Goal: Check status

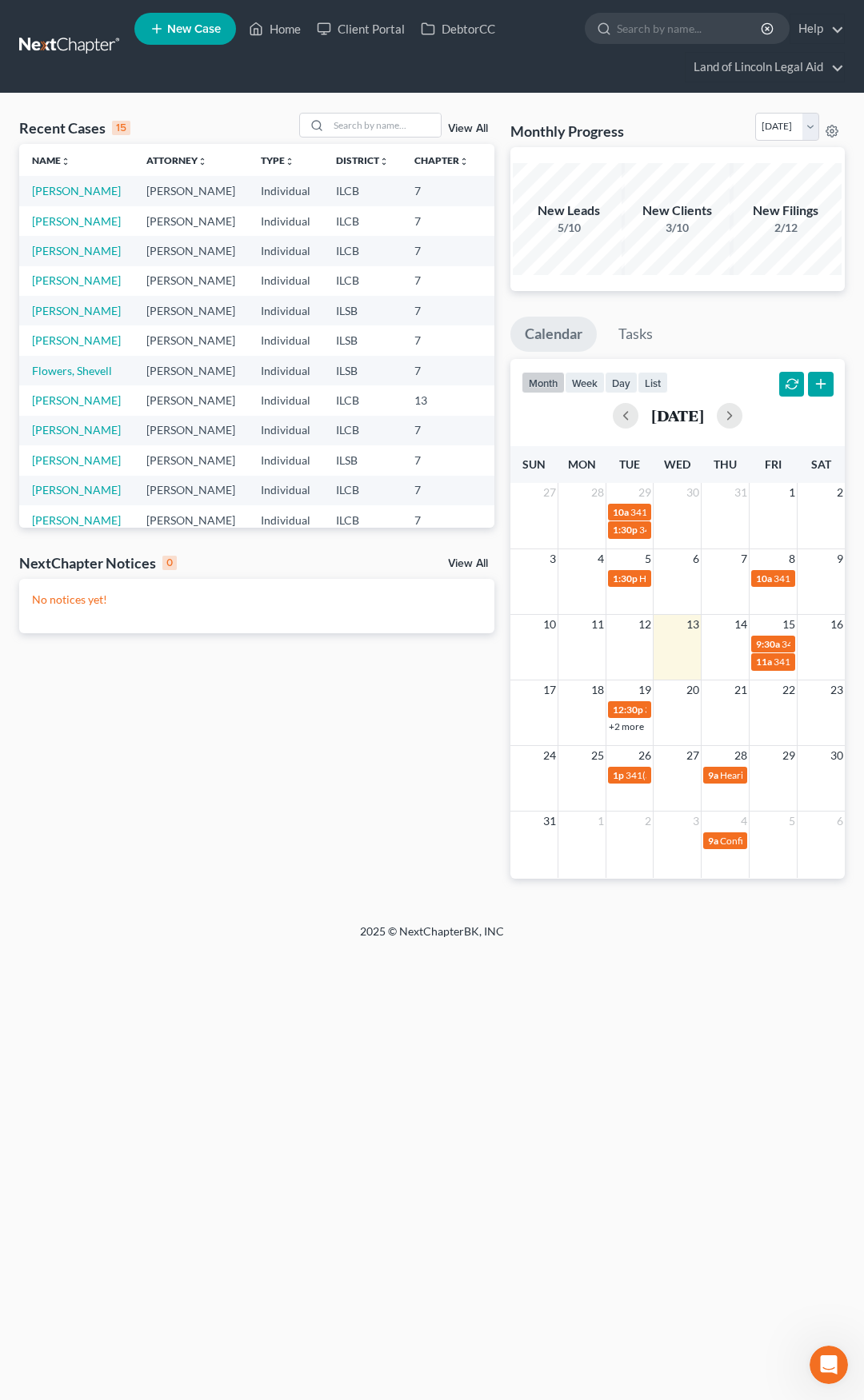
click at [41, 53] on link at bounding box center [70, 47] width 103 height 29
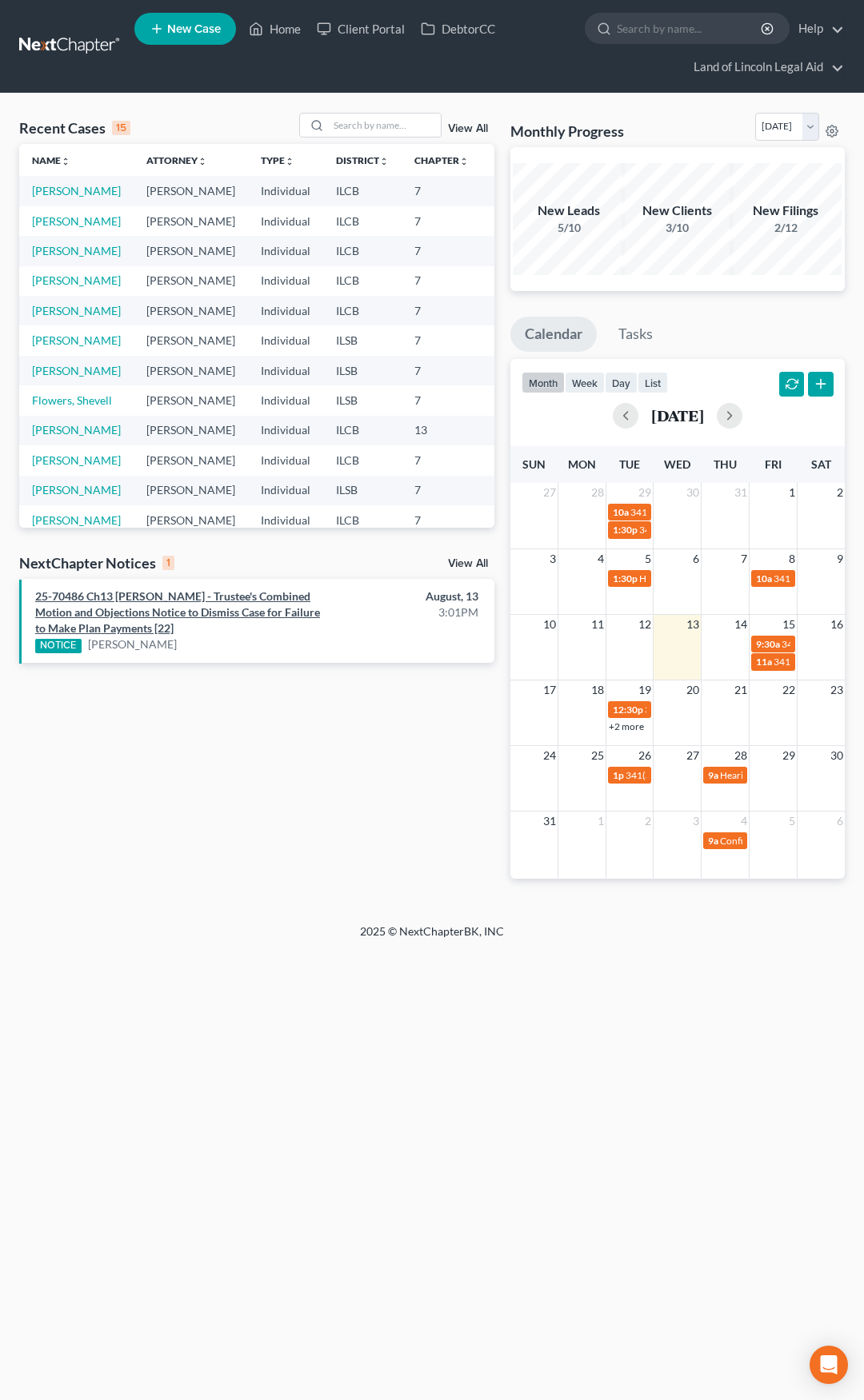
click at [244, 603] on link "25-70486 Ch13 Melvin L Robbins - Trustee's Combined Motion and Objections Notic…" at bounding box center [177, 612] width 285 height 45
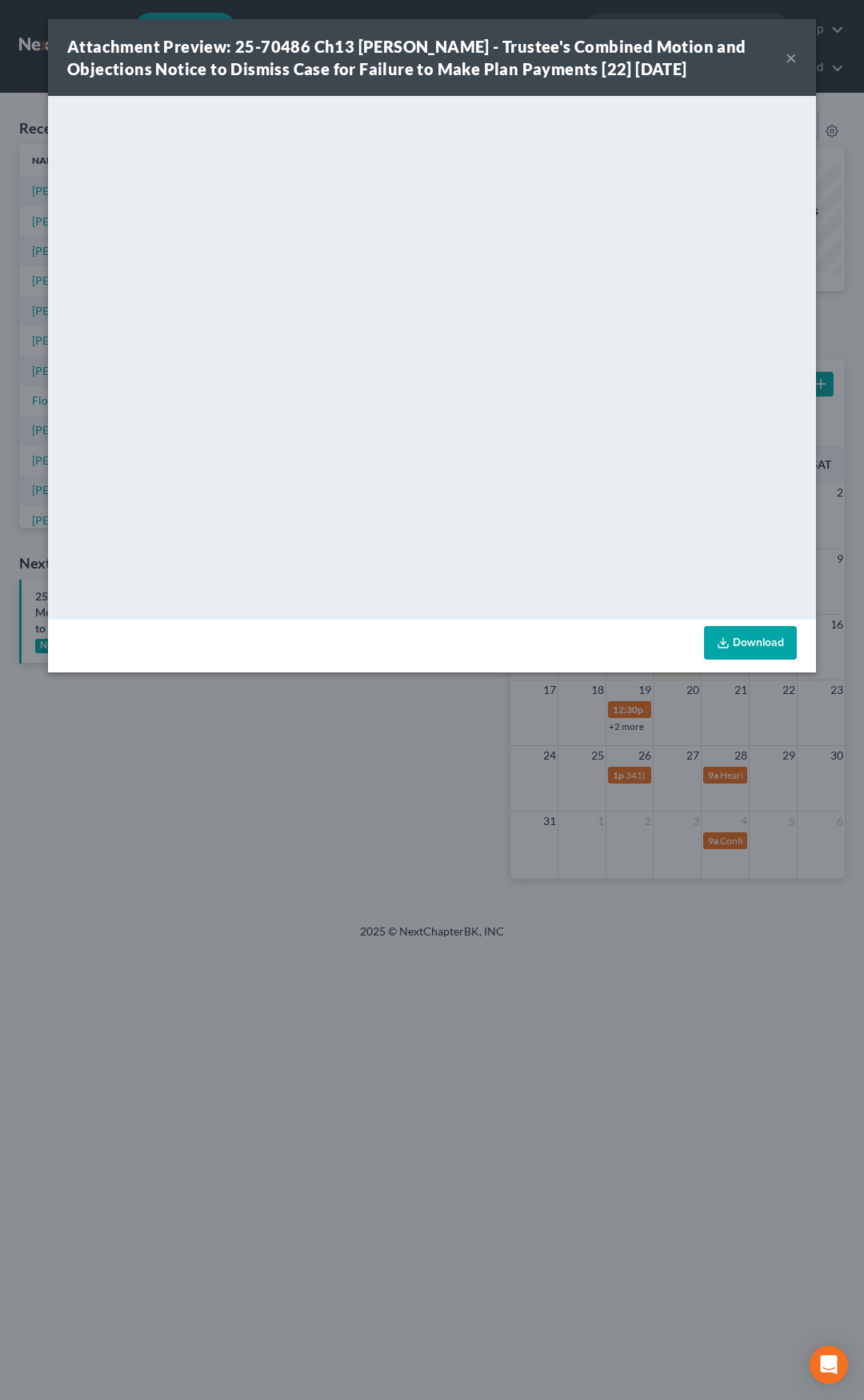
click at [790, 60] on button "×" at bounding box center [791, 57] width 11 height 19
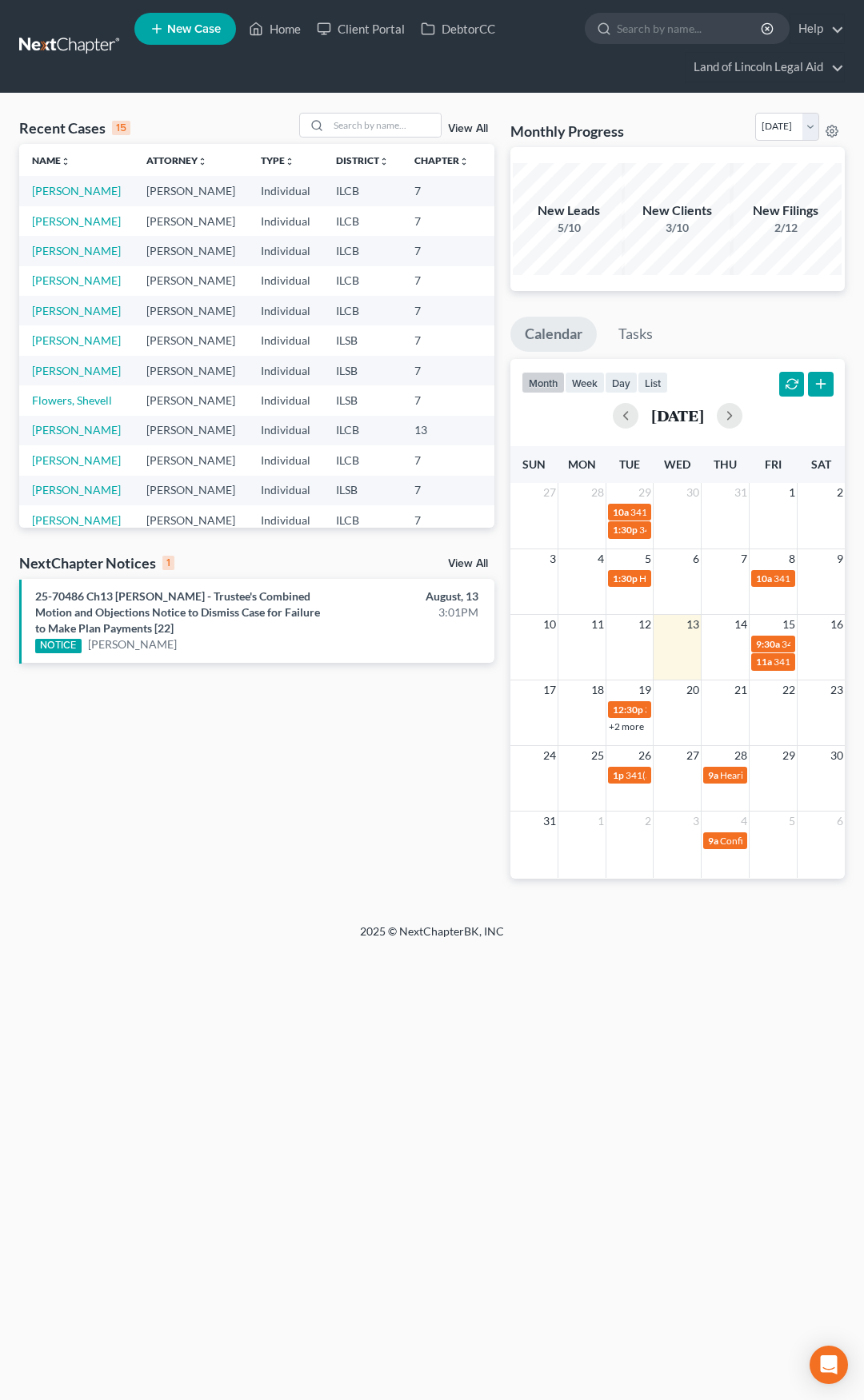
click at [84, 49] on link at bounding box center [70, 47] width 103 height 29
